Goal: Task Accomplishment & Management: Manage account settings

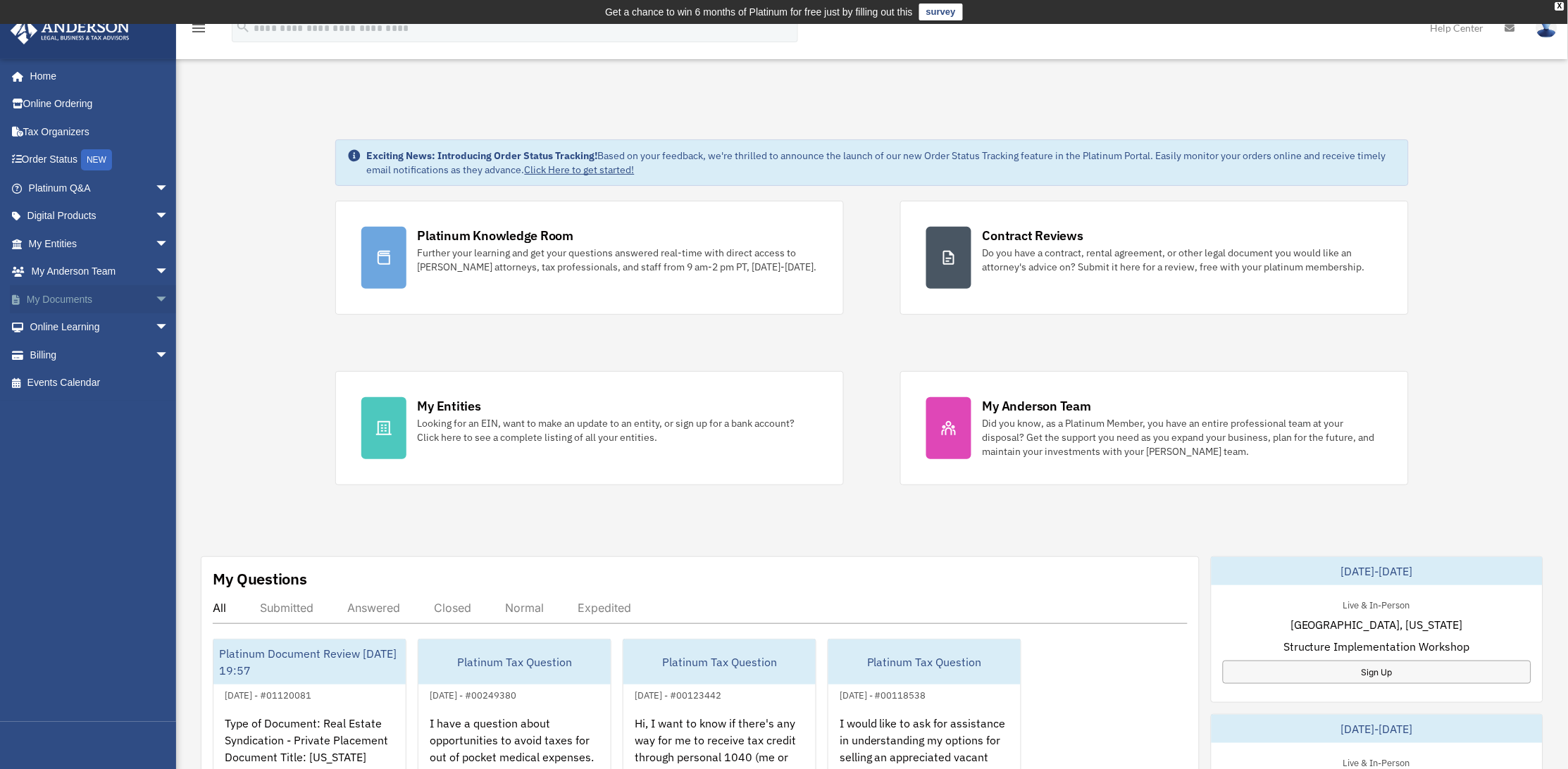
click at [98, 295] on link "My Documents arrow_drop_down" at bounding box center [99, 299] width 180 height 28
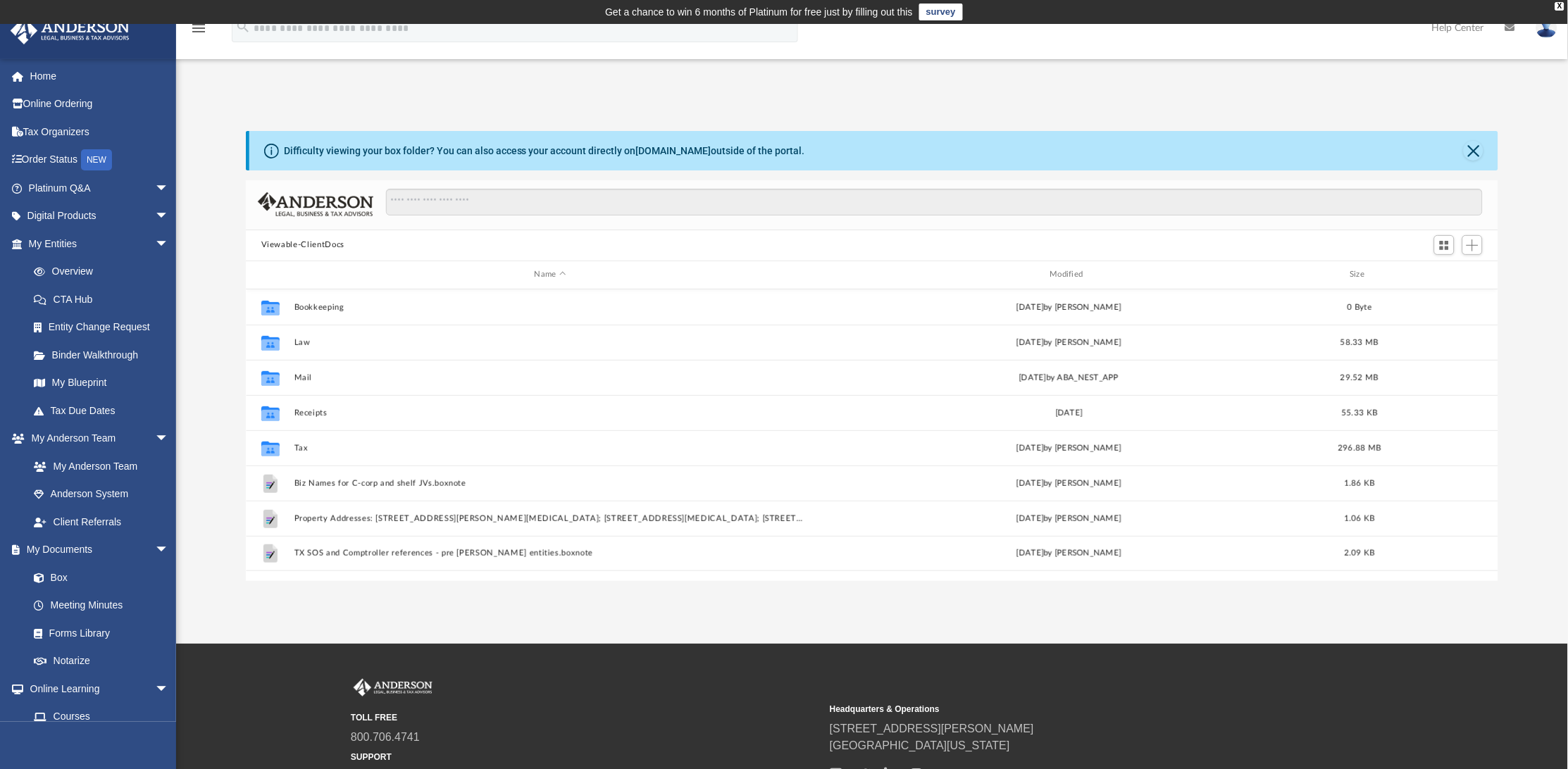
scroll to position [306, 1239]
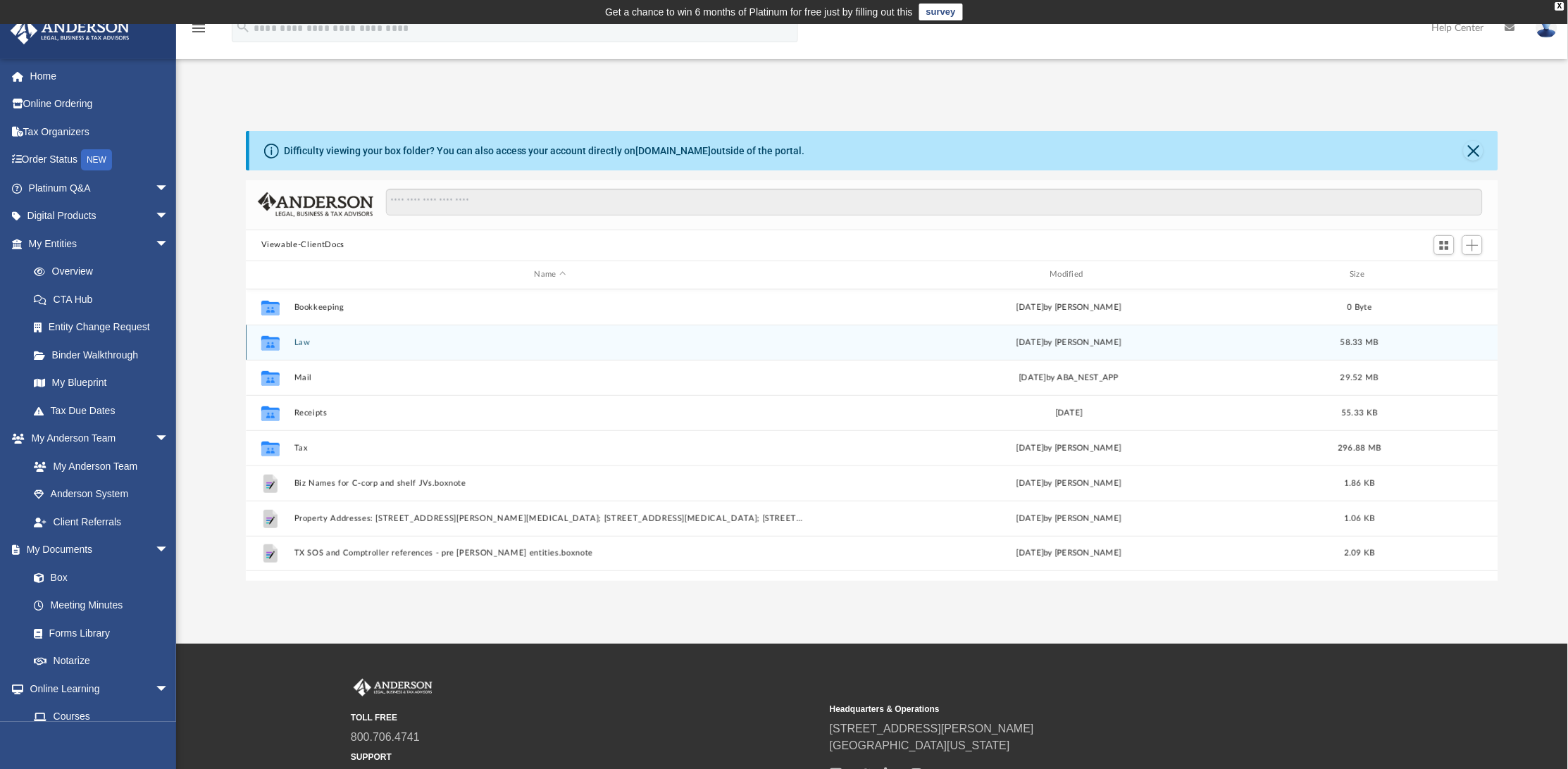
click at [299, 344] on button "Law" at bounding box center [550, 342] width 513 height 9
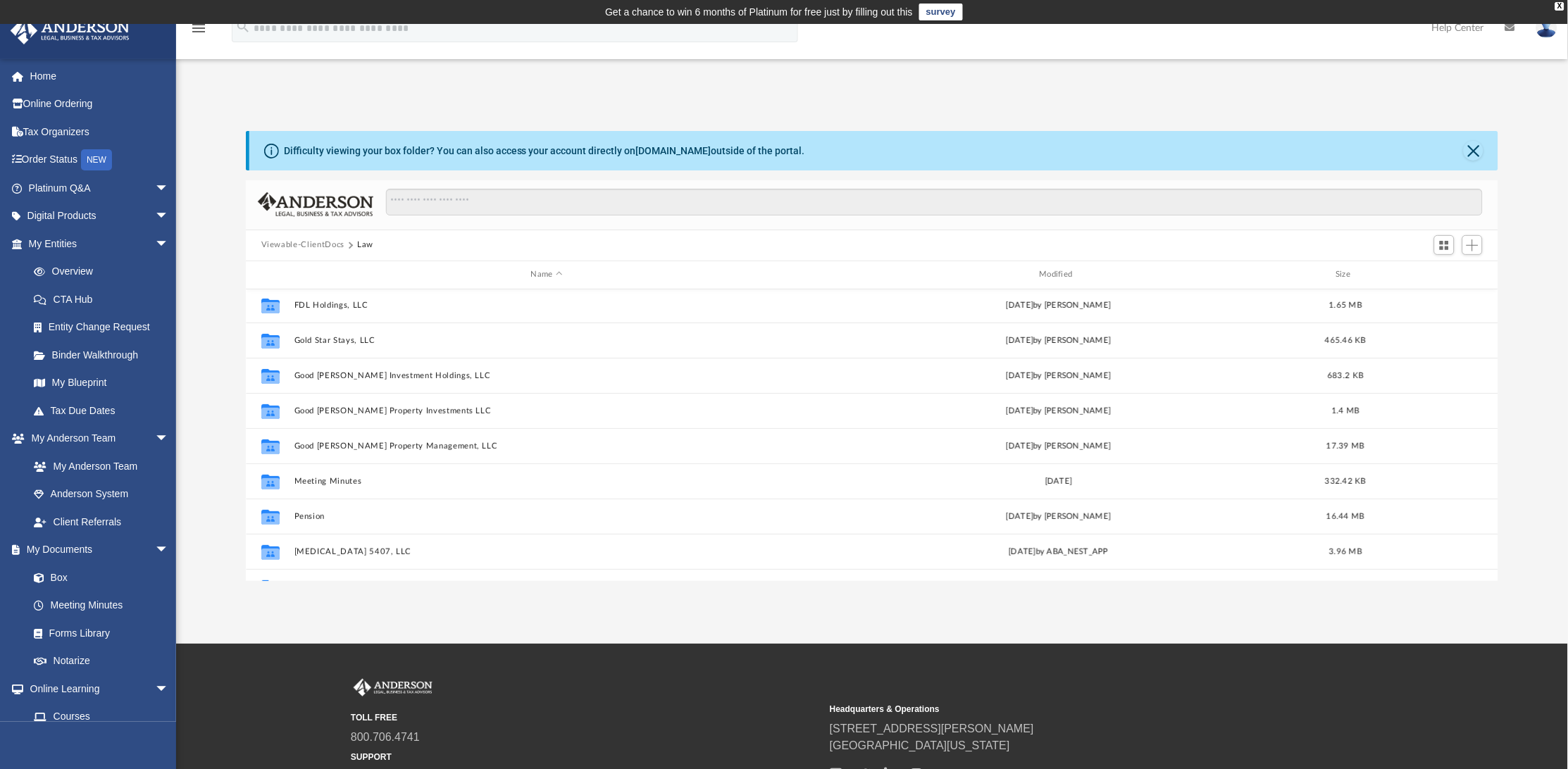
scroll to position [236, 0]
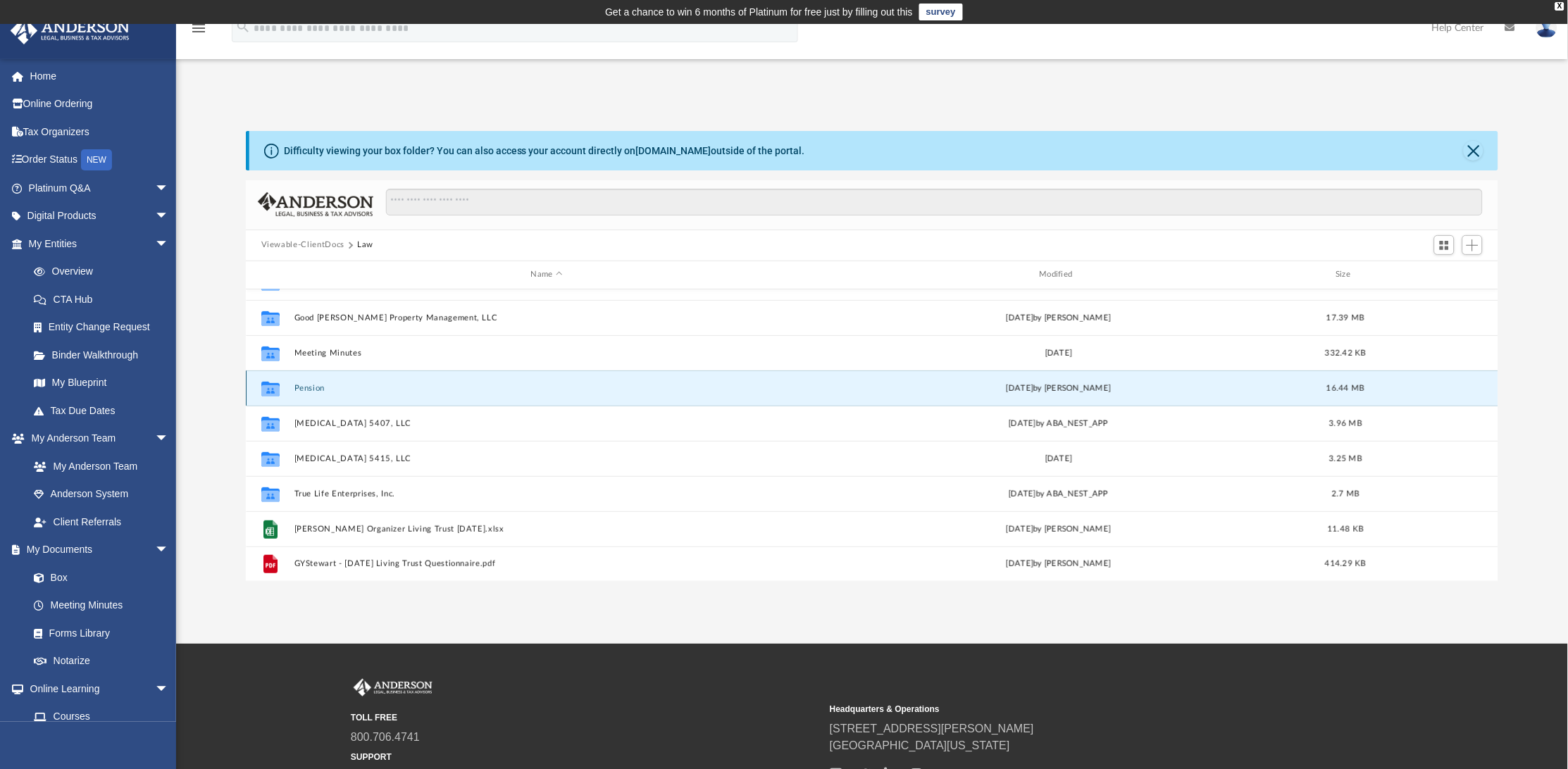
click at [313, 388] on button "Pension" at bounding box center [547, 388] width 506 height 9
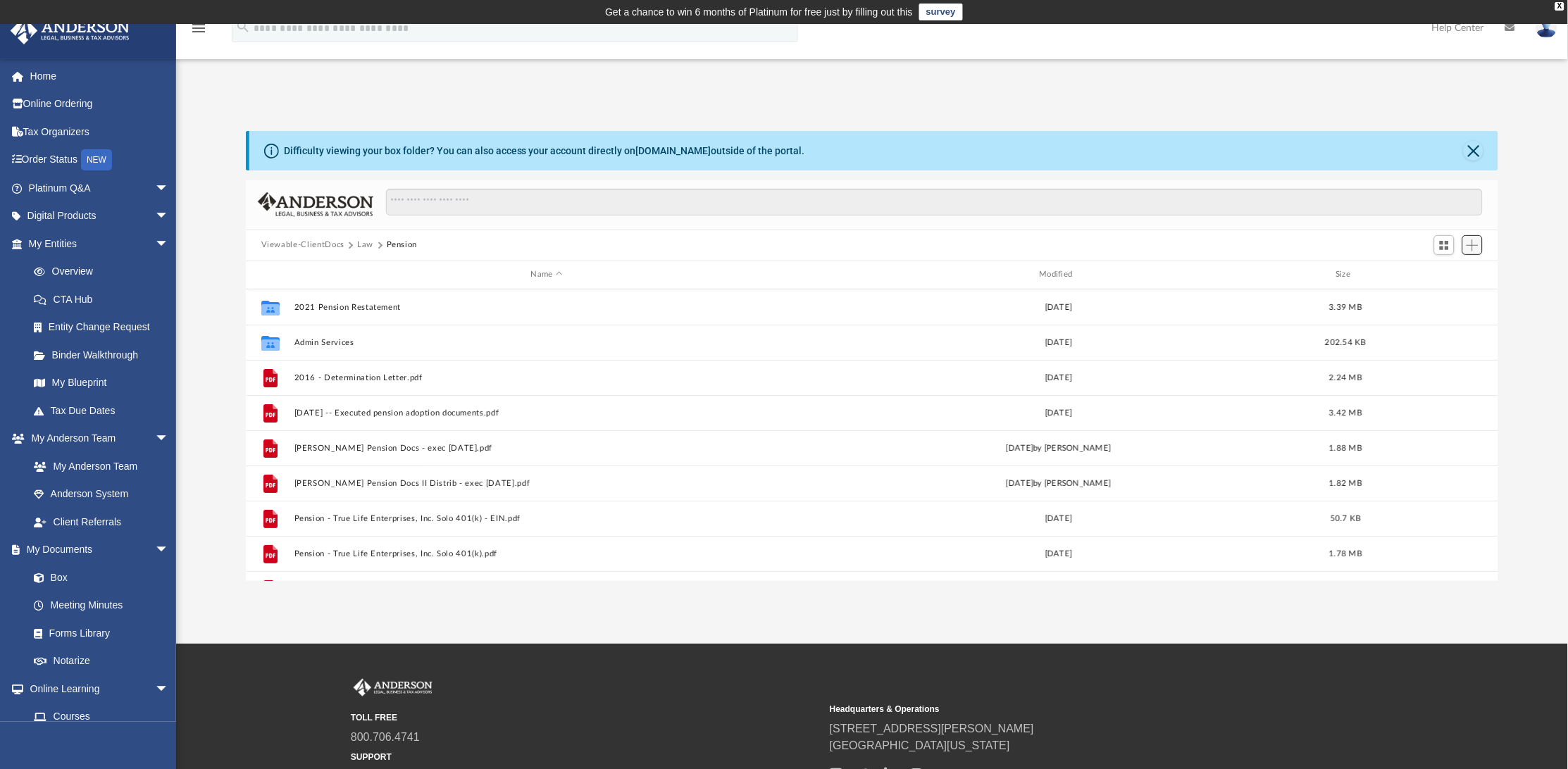
click at [1471, 243] on span "Add" at bounding box center [1473, 245] width 12 height 12
click at [1447, 274] on li "Upload" at bounding box center [1453, 273] width 45 height 15
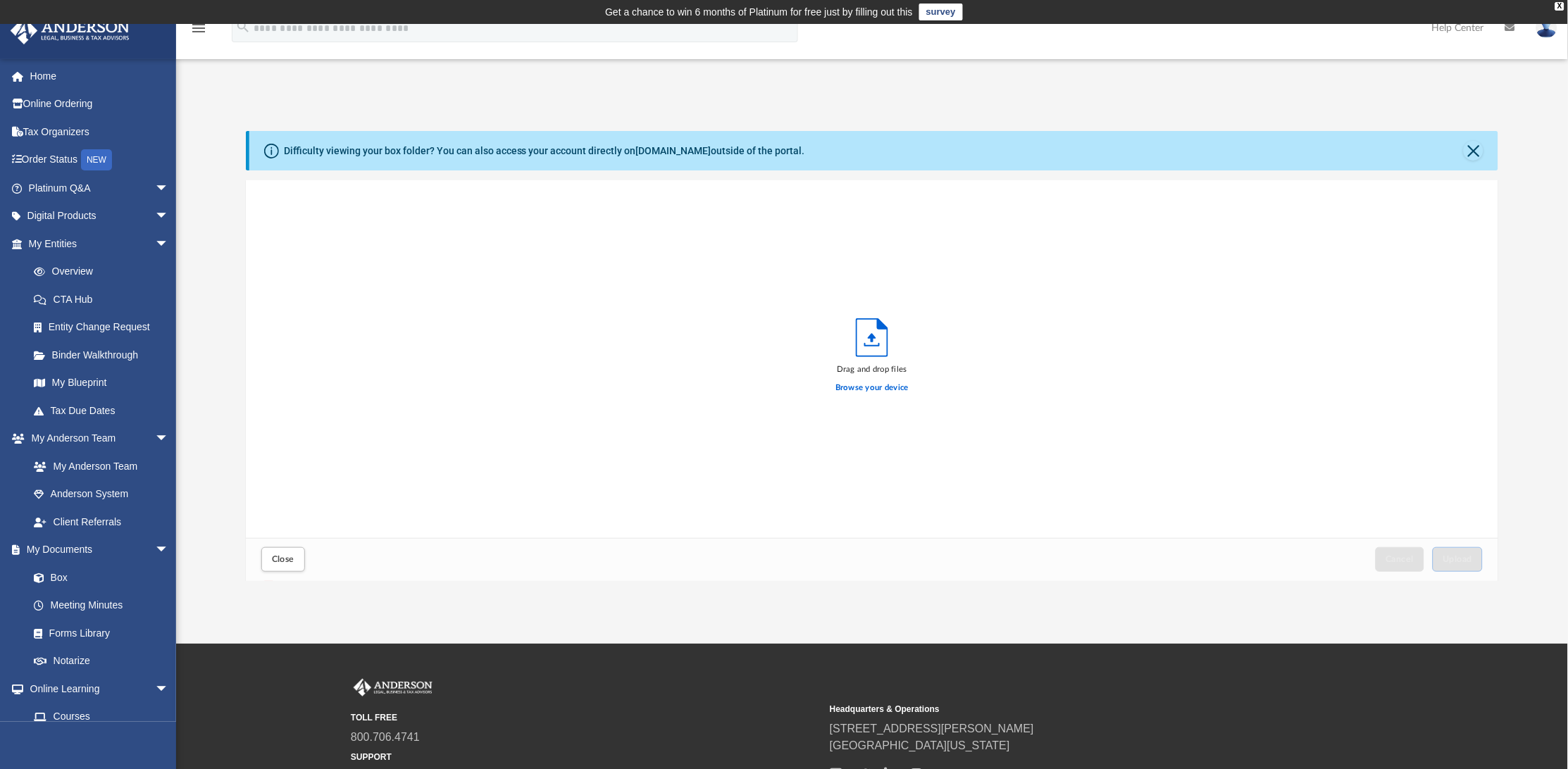
scroll to position [343, 1239]
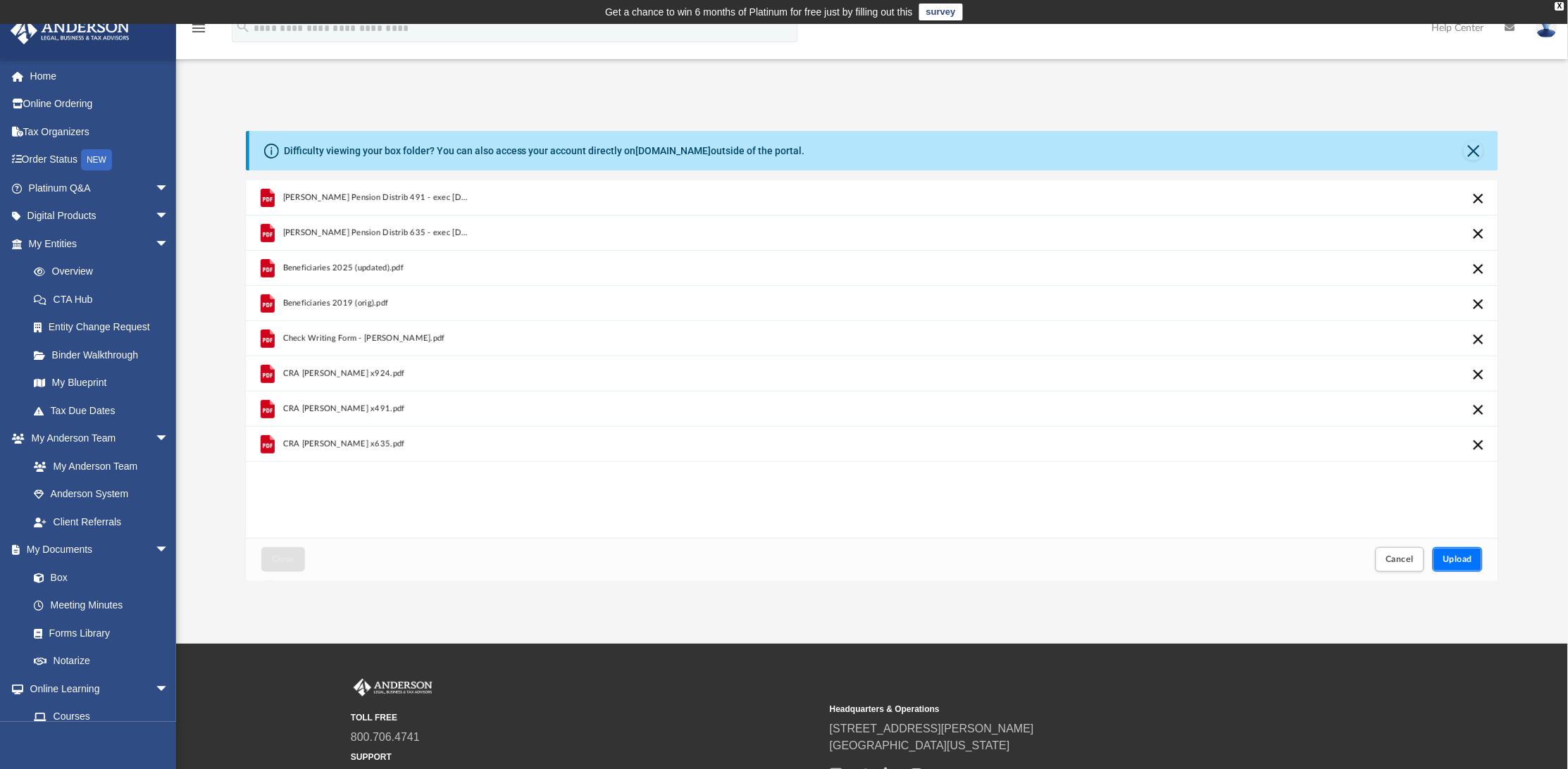
click at [1463, 560] on span "Upload" at bounding box center [1458, 559] width 29 height 9
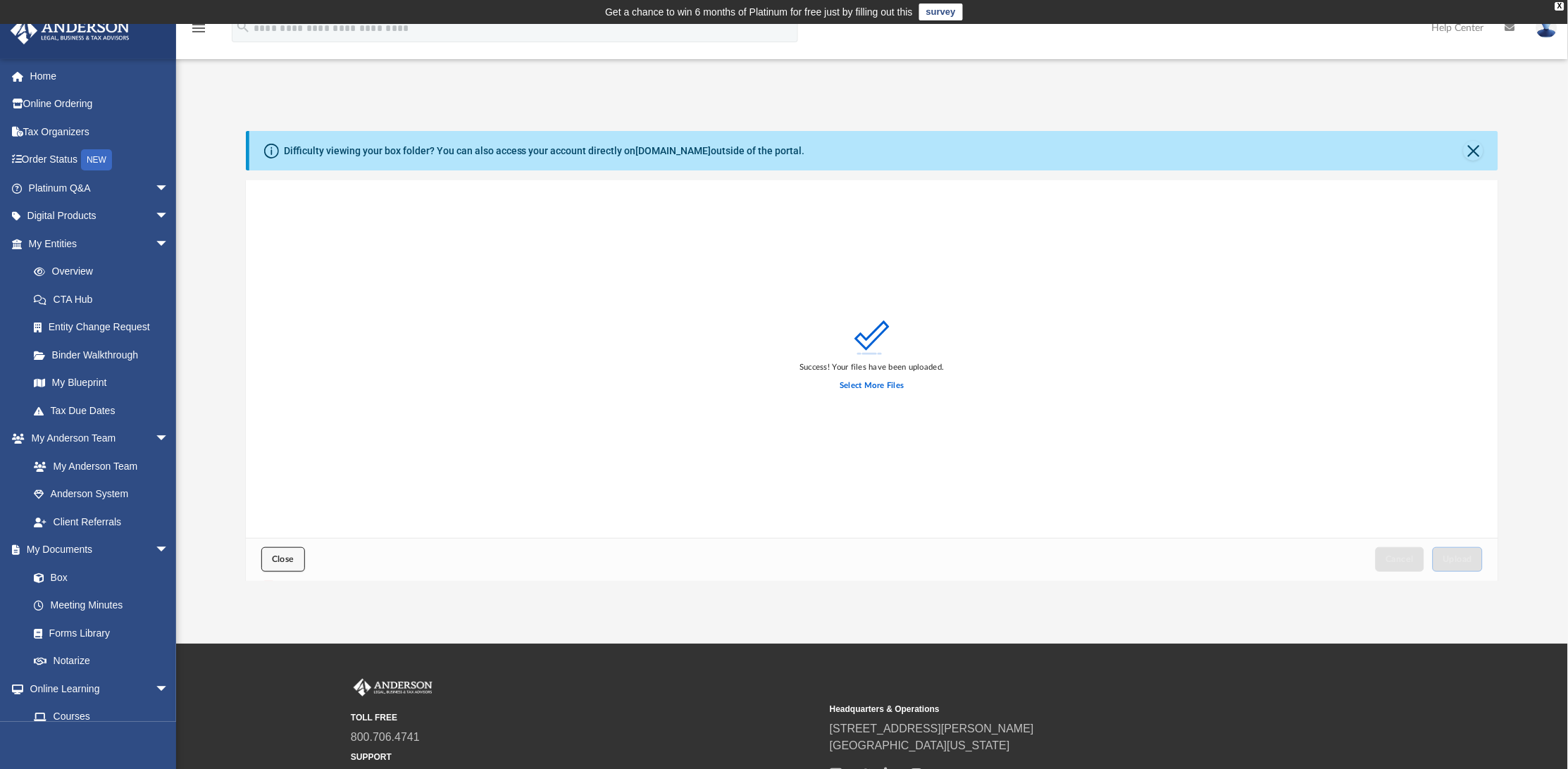
click at [281, 563] on span "Close" at bounding box center [283, 559] width 22 height 9
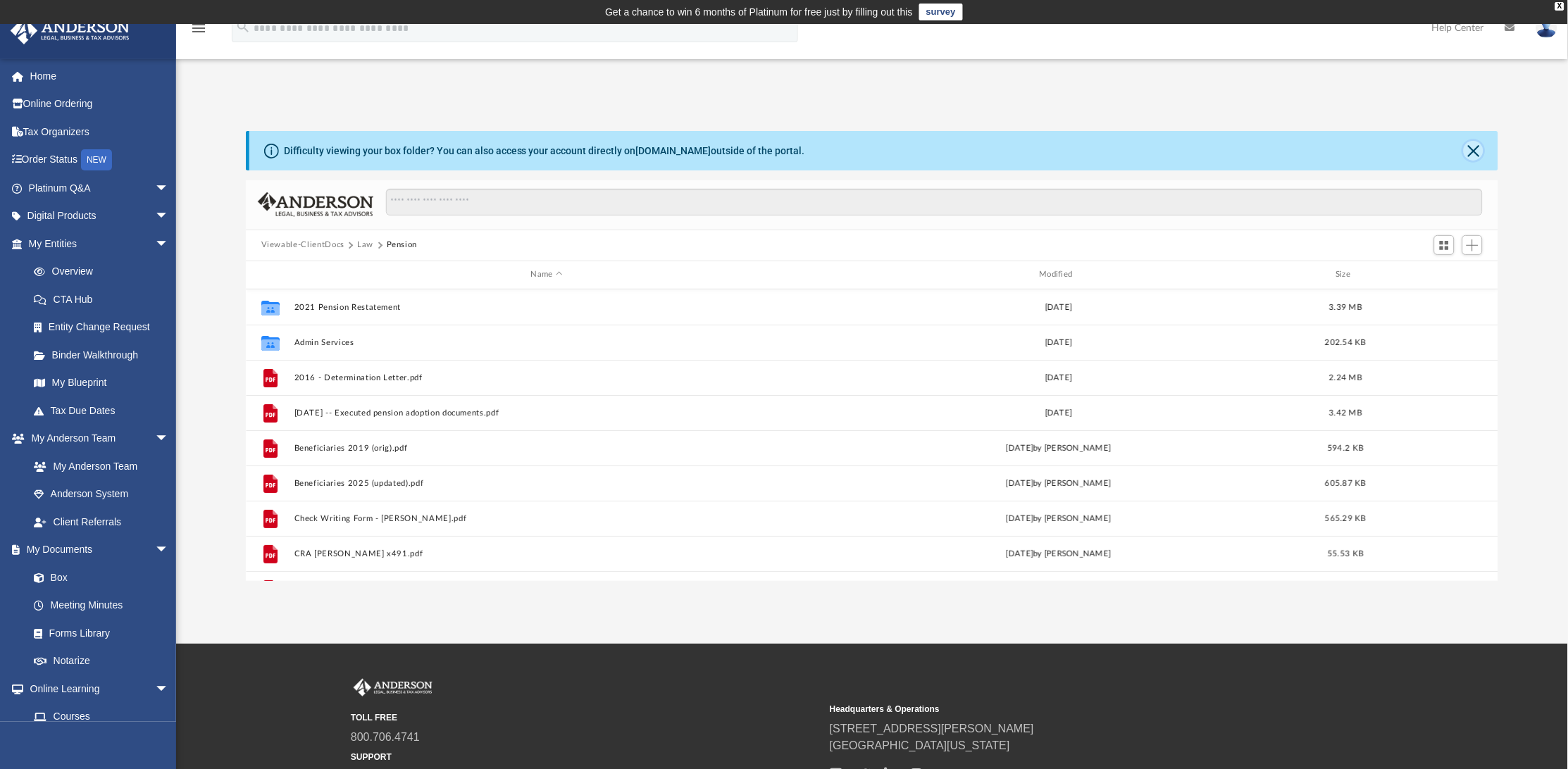
click at [1470, 150] on button "Close" at bounding box center [1473, 150] width 20 height 20
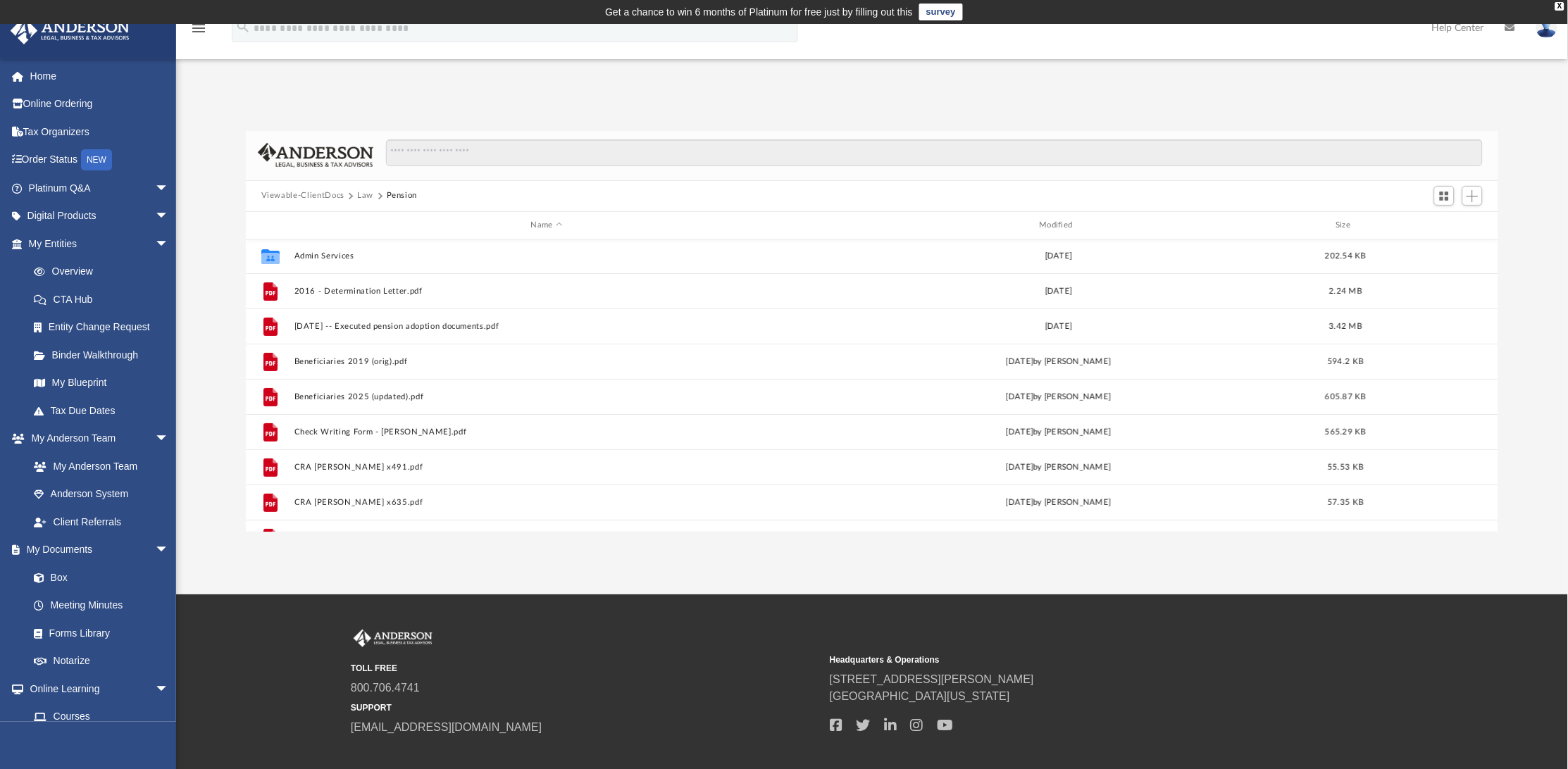
scroll to position [74, 0]
click at [1046, 223] on div "Modified" at bounding box center [1059, 225] width 506 height 13
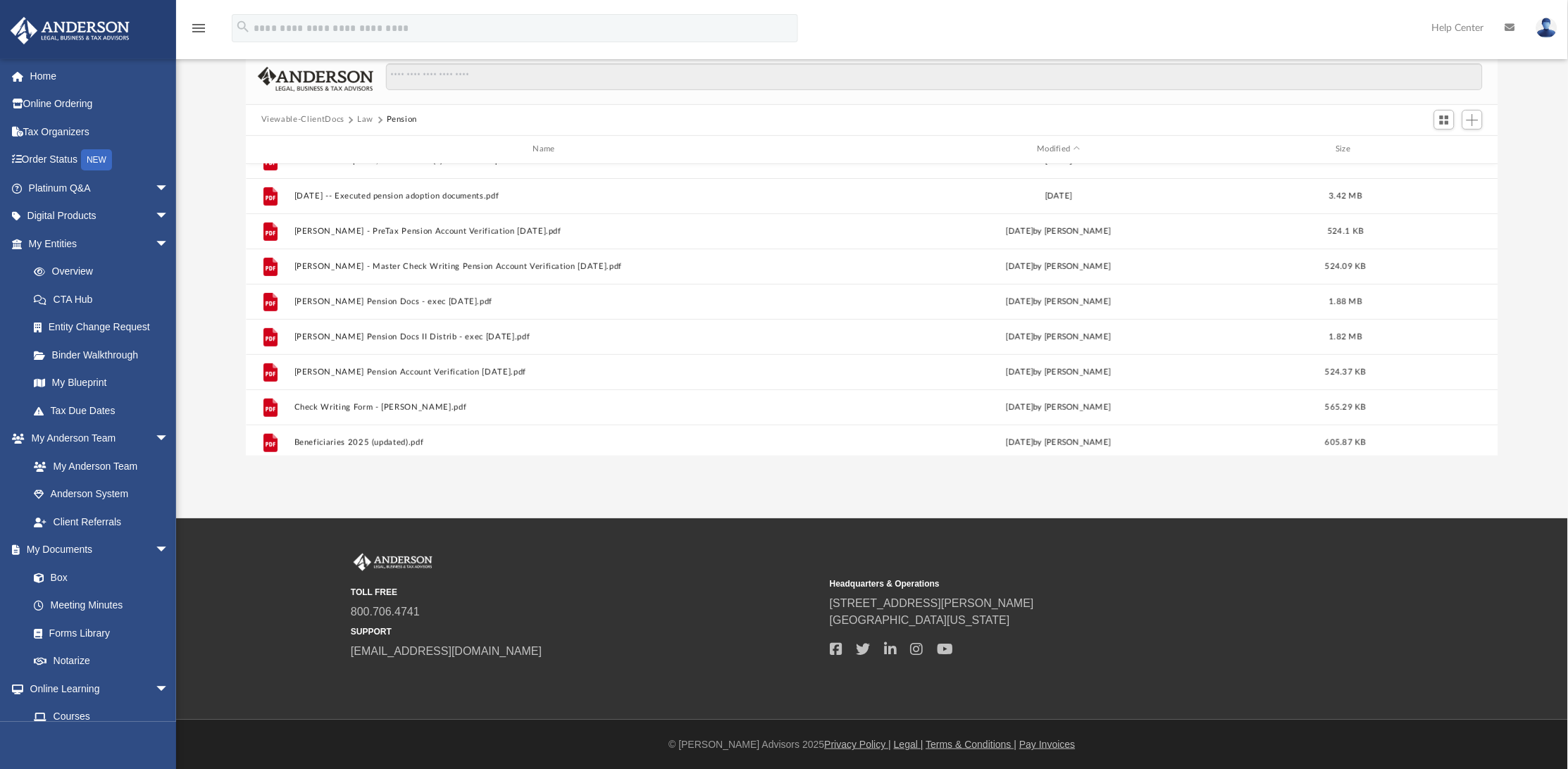
scroll to position [186, 0]
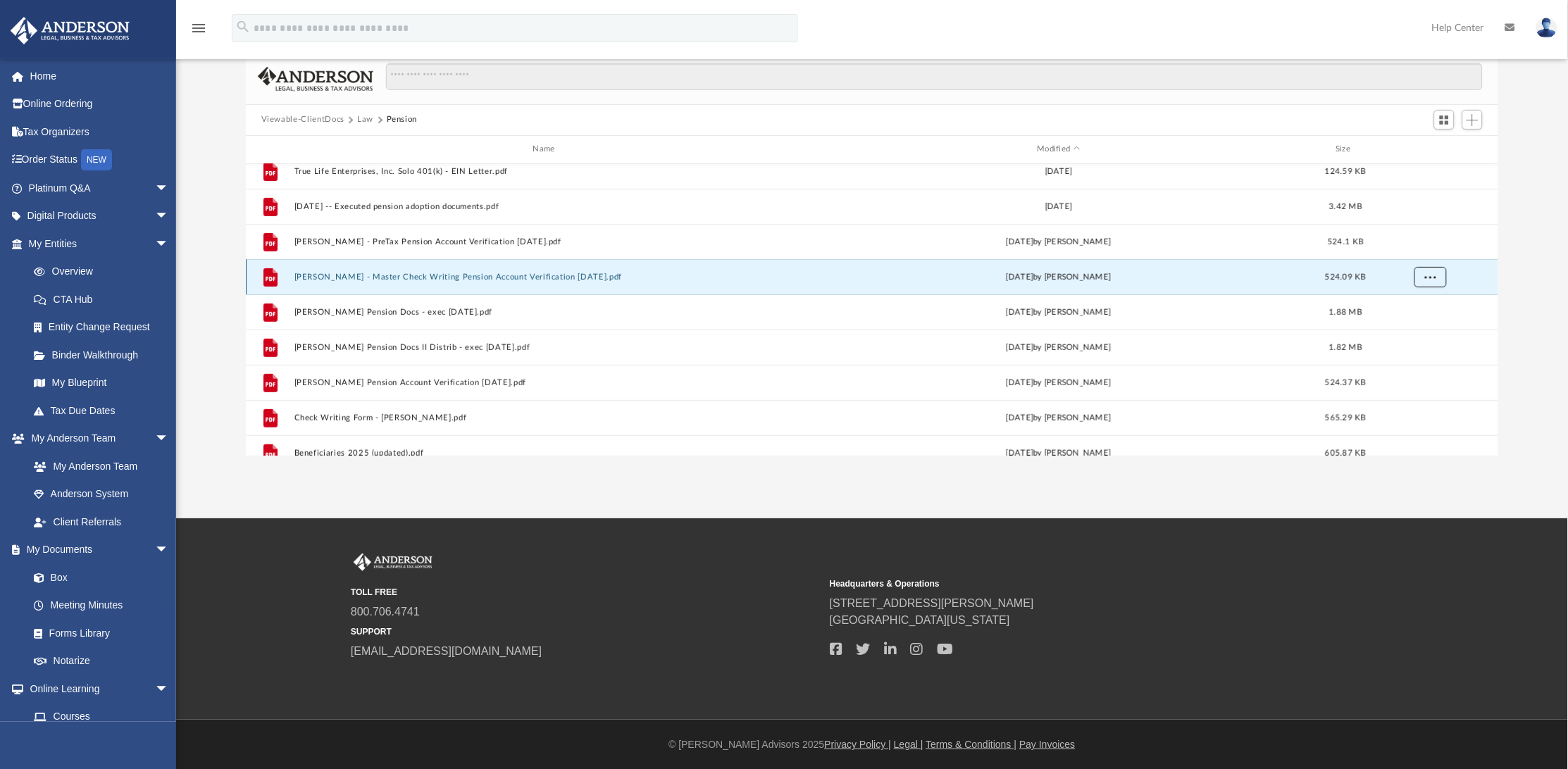
click at [1437, 278] on button "More options" at bounding box center [1430, 276] width 33 height 21
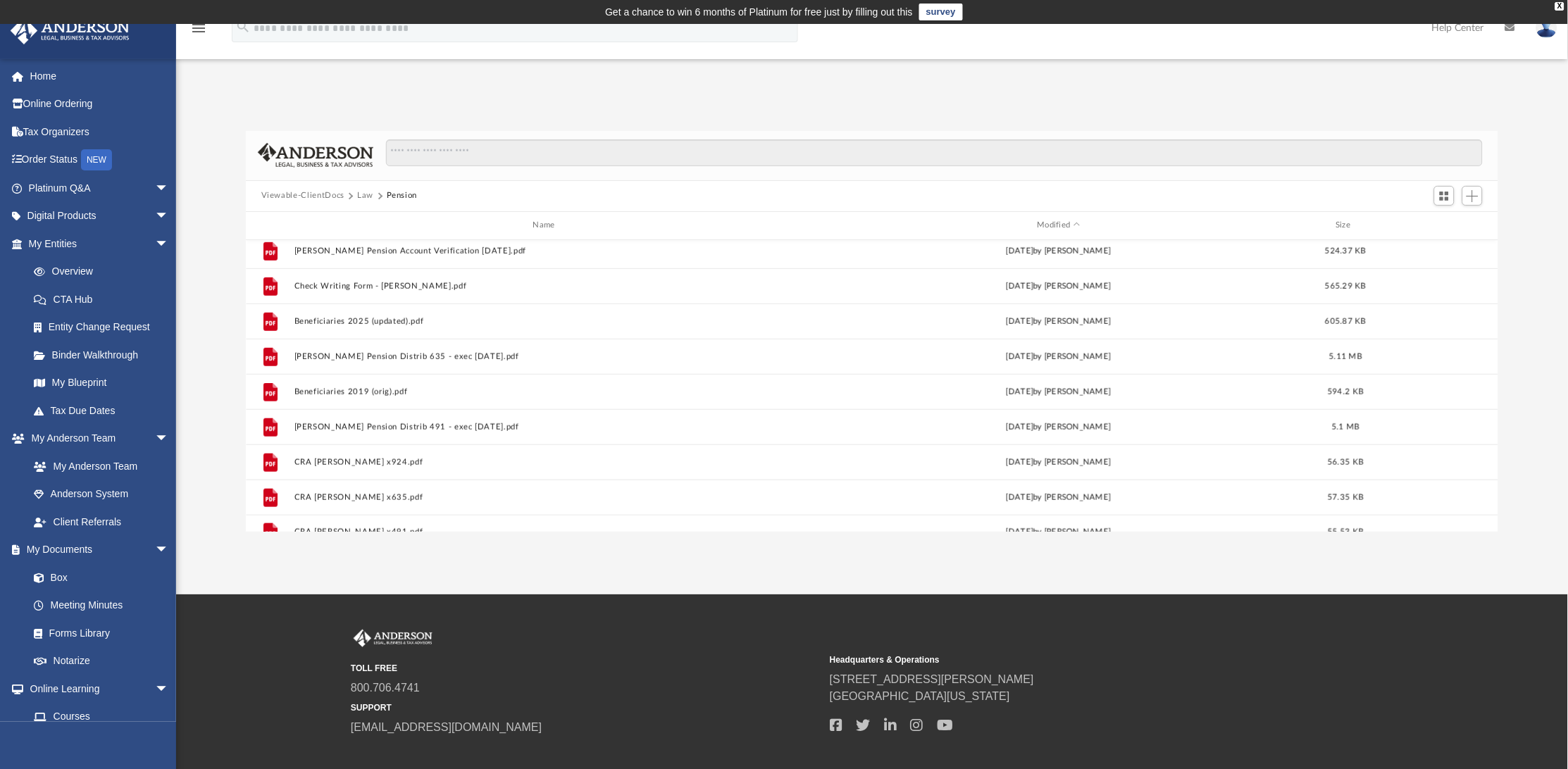
scroll to position [412, 0]
